Goal: Task Accomplishment & Management: Use online tool/utility

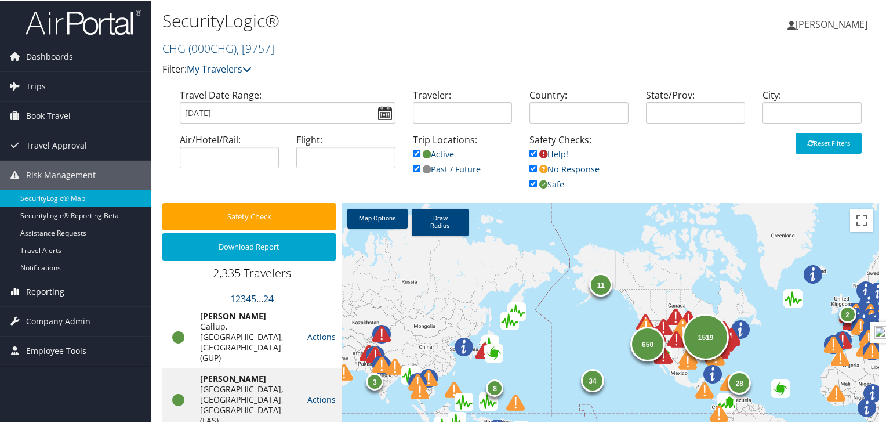
click at [46, 291] on span "Reporting" at bounding box center [45, 290] width 38 height 29
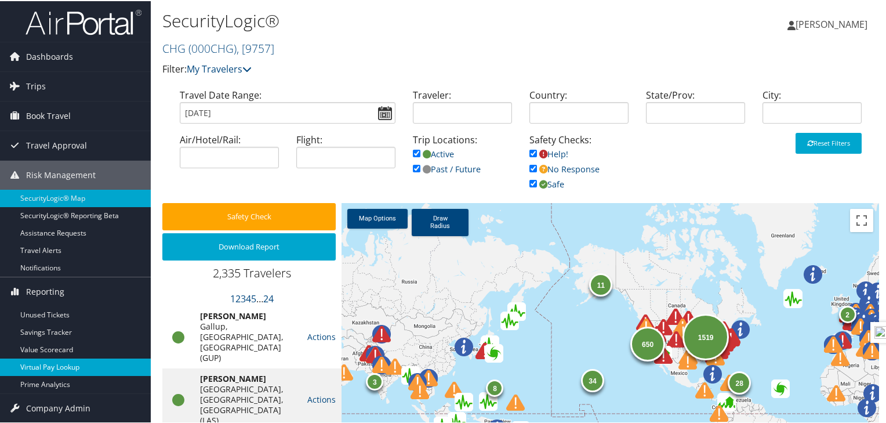
click at [72, 369] on link "Virtual Pay Lookup" at bounding box center [75, 365] width 151 height 17
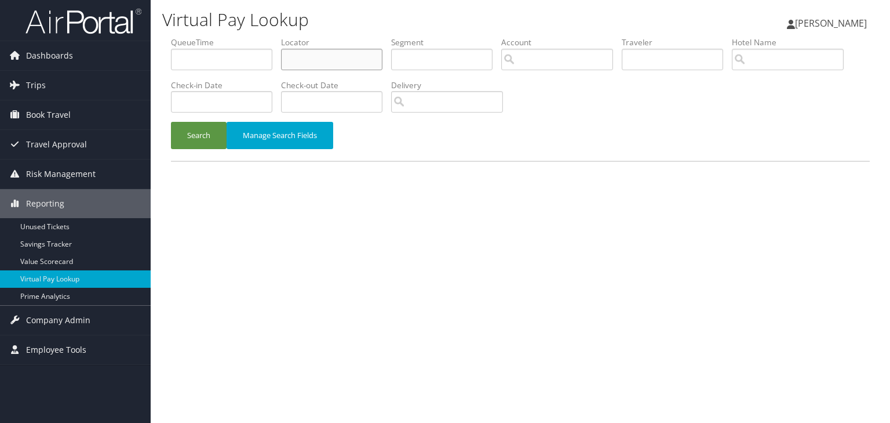
click at [299, 63] on input "text" at bounding box center [331, 59] width 101 height 21
type input "wrjlrd"
click at [171, 122] on button "Search" at bounding box center [199, 135] width 56 height 27
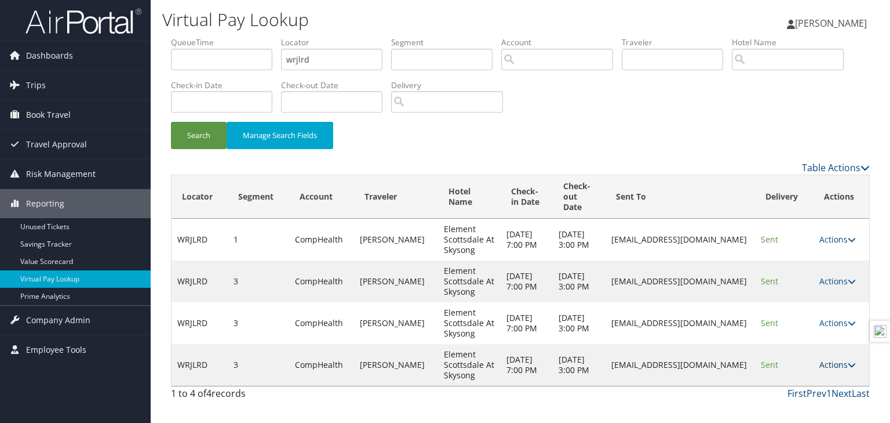
click at [841, 366] on link "Actions" at bounding box center [838, 364] width 37 height 11
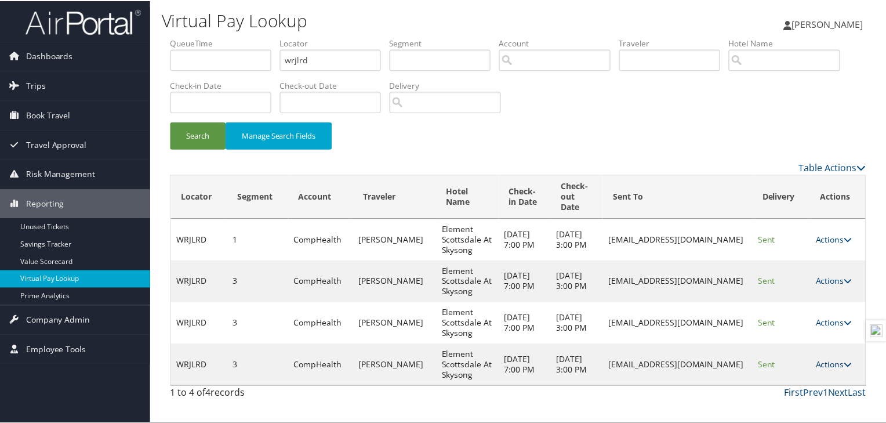
scroll to position [29, 0]
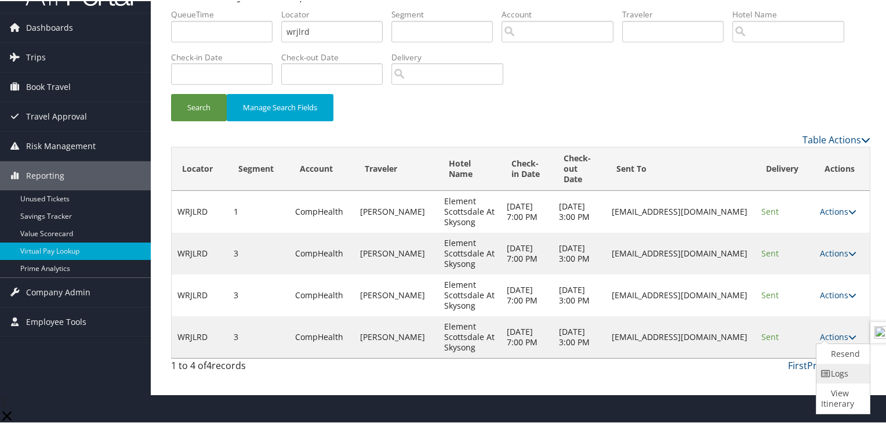
click at [838, 382] on link "Logs" at bounding box center [841, 372] width 51 height 20
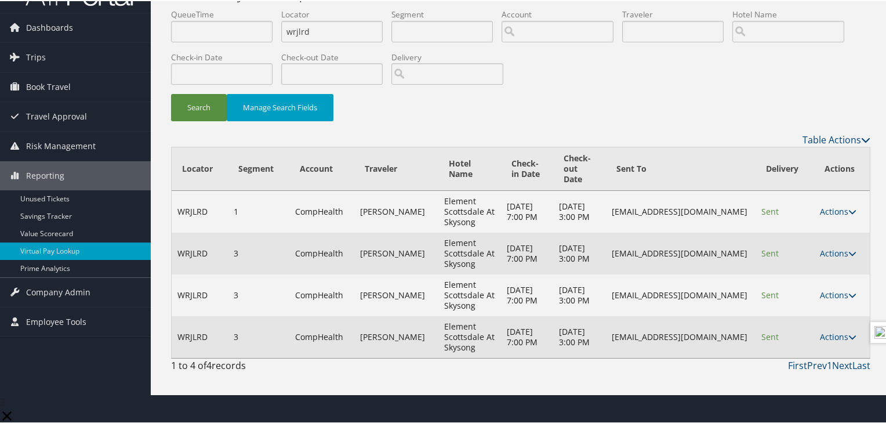
scroll to position [0, 0]
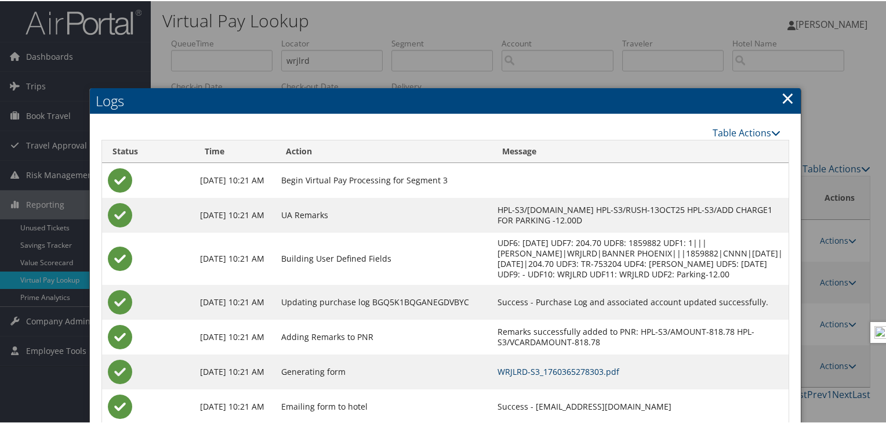
click at [536, 373] on link "WRJLRD-S3_1760365278303.pdf" at bounding box center [558, 370] width 122 height 11
